Goal: Task Accomplishment & Management: Manage account settings

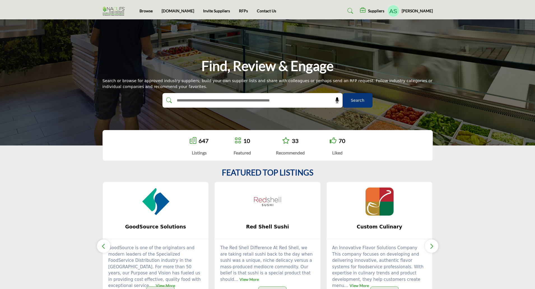
click at [384, 10] on h5 "Suppliers" at bounding box center [376, 10] width 16 height 5
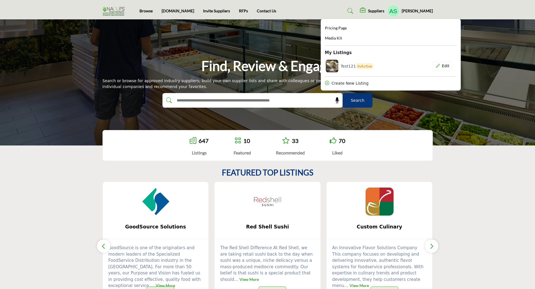
click at [426, 10] on h5 "Andy Steggles" at bounding box center [417, 11] width 31 height 6
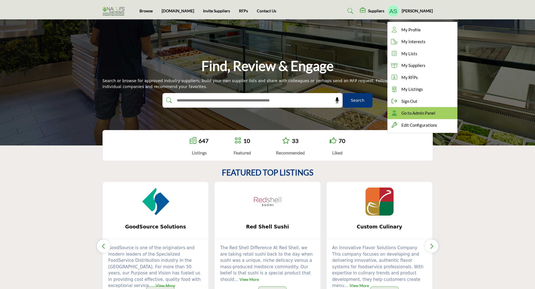
click at [420, 112] on span "Go to Admin Panel" at bounding box center [419, 113] width 34 height 6
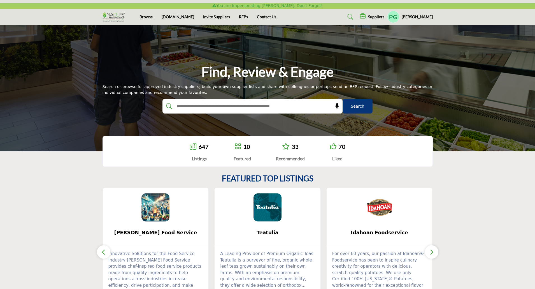
click at [383, 21] on div "Suppliers Pricing Page Media Kit" at bounding box center [396, 17] width 73 height 12
click at [385, 17] on h5 "Suppliers" at bounding box center [376, 16] width 16 height 5
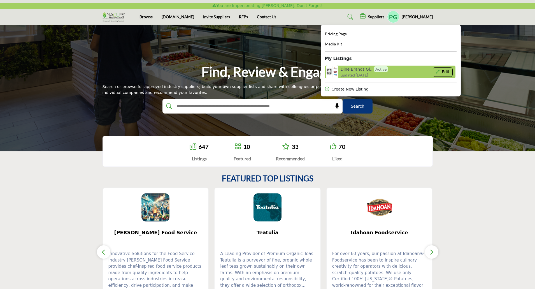
click at [453, 71] on button "Edit" at bounding box center [443, 72] width 20 height 10
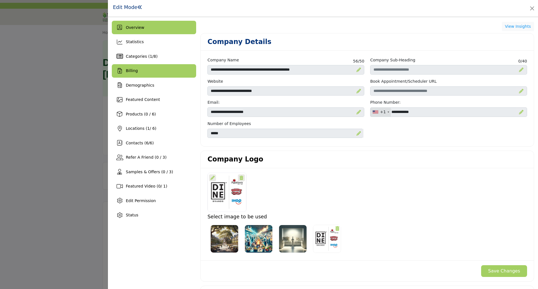
click at [154, 74] on div "Billing" at bounding box center [154, 70] width 84 height 13
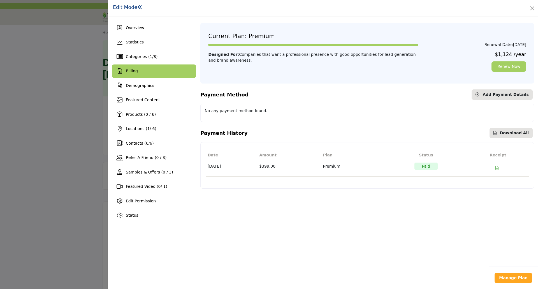
click at [47, 133] on div at bounding box center [269, 144] width 538 height 289
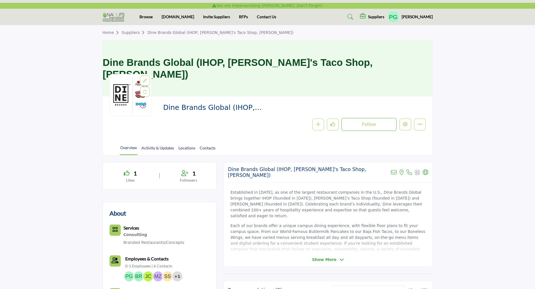
click at [421, 17] on h5 "[PERSON_NAME]" at bounding box center [417, 17] width 31 height 6
